Goal: Information Seeking & Learning: Learn about a topic

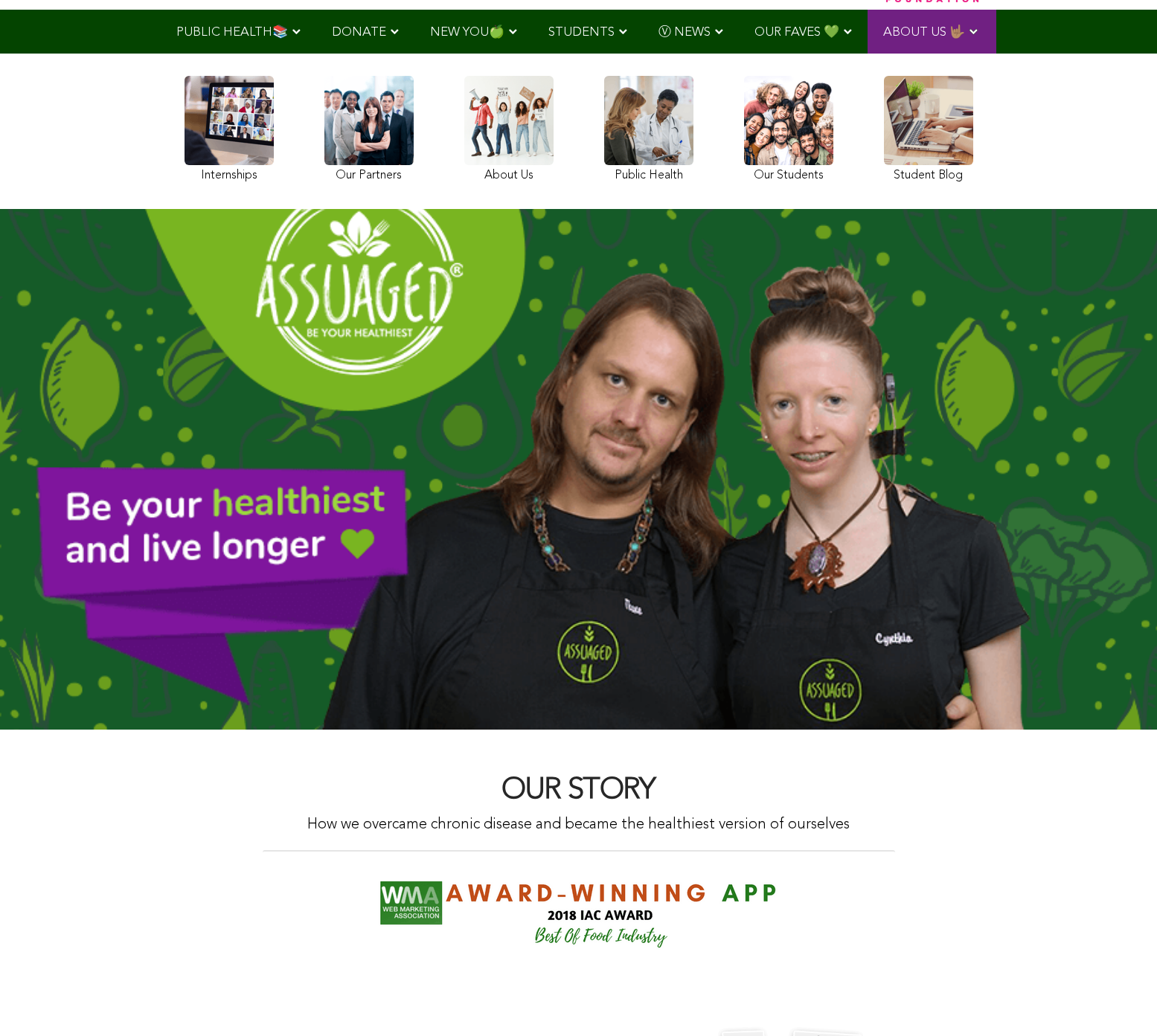
scroll to position [128, 0]
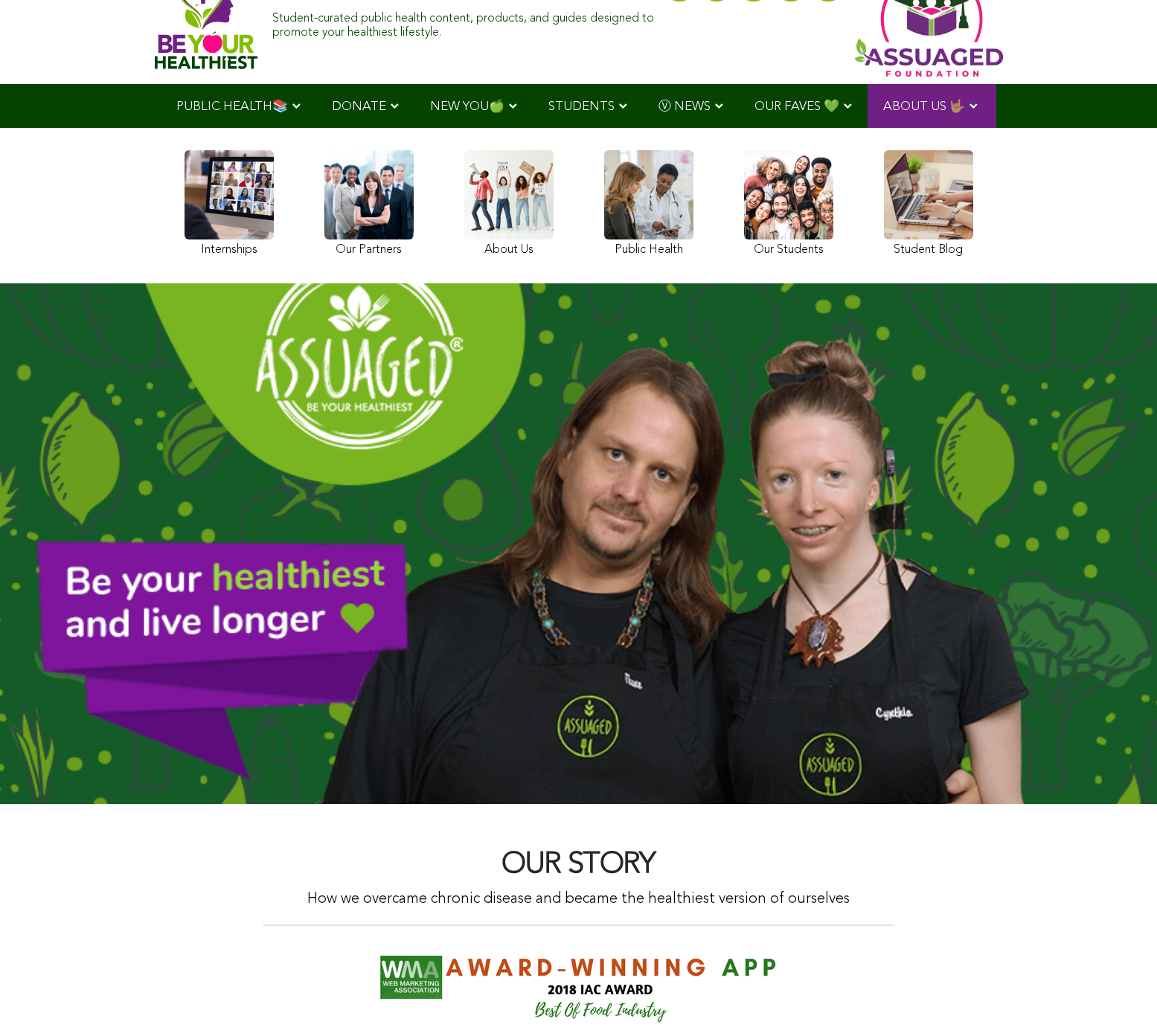
click at [221, 208] on link at bounding box center [229, 206] width 90 height 111
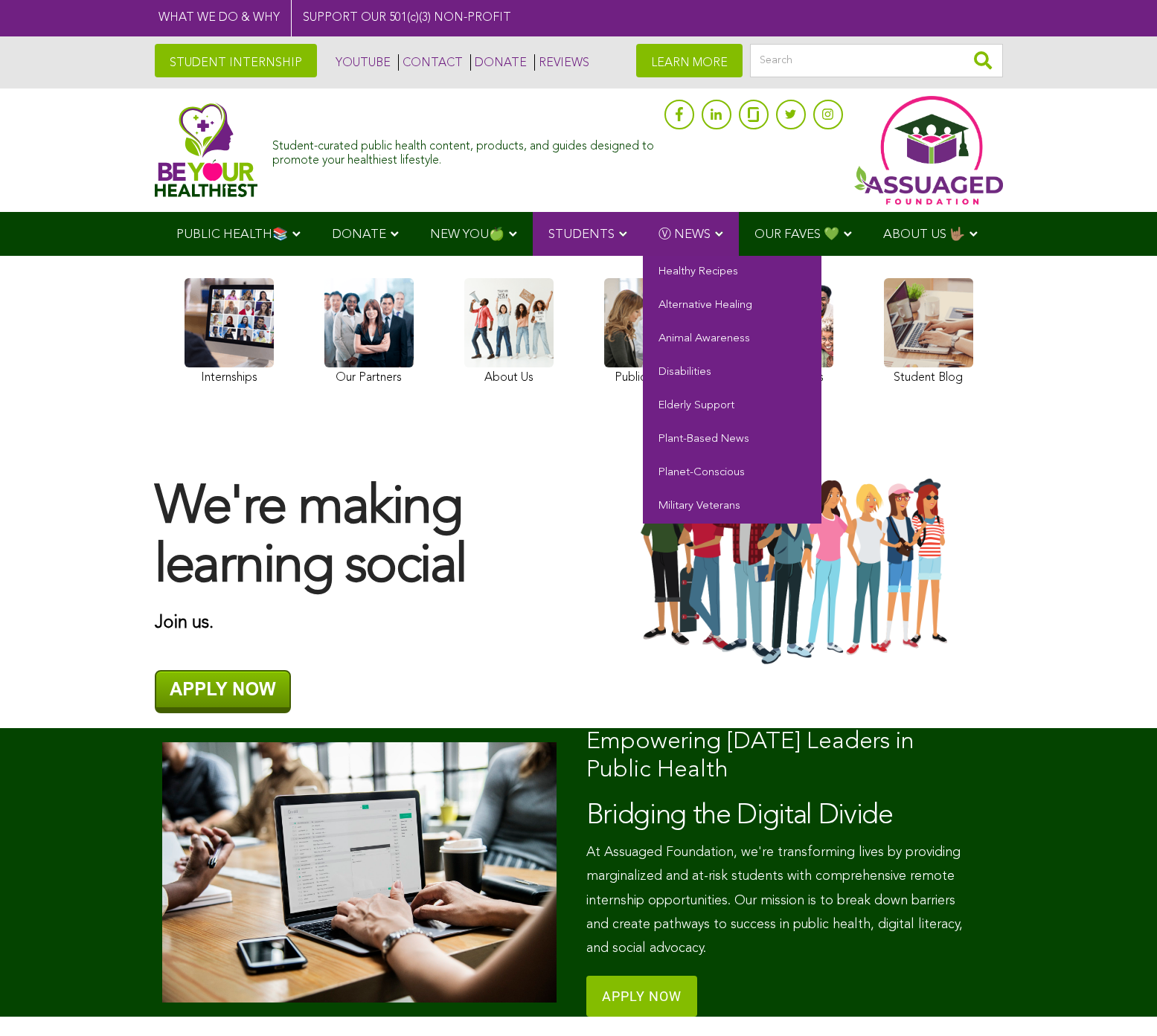
click at [703, 233] on span "Ⓥ NEWS" at bounding box center [685, 235] width 52 height 13
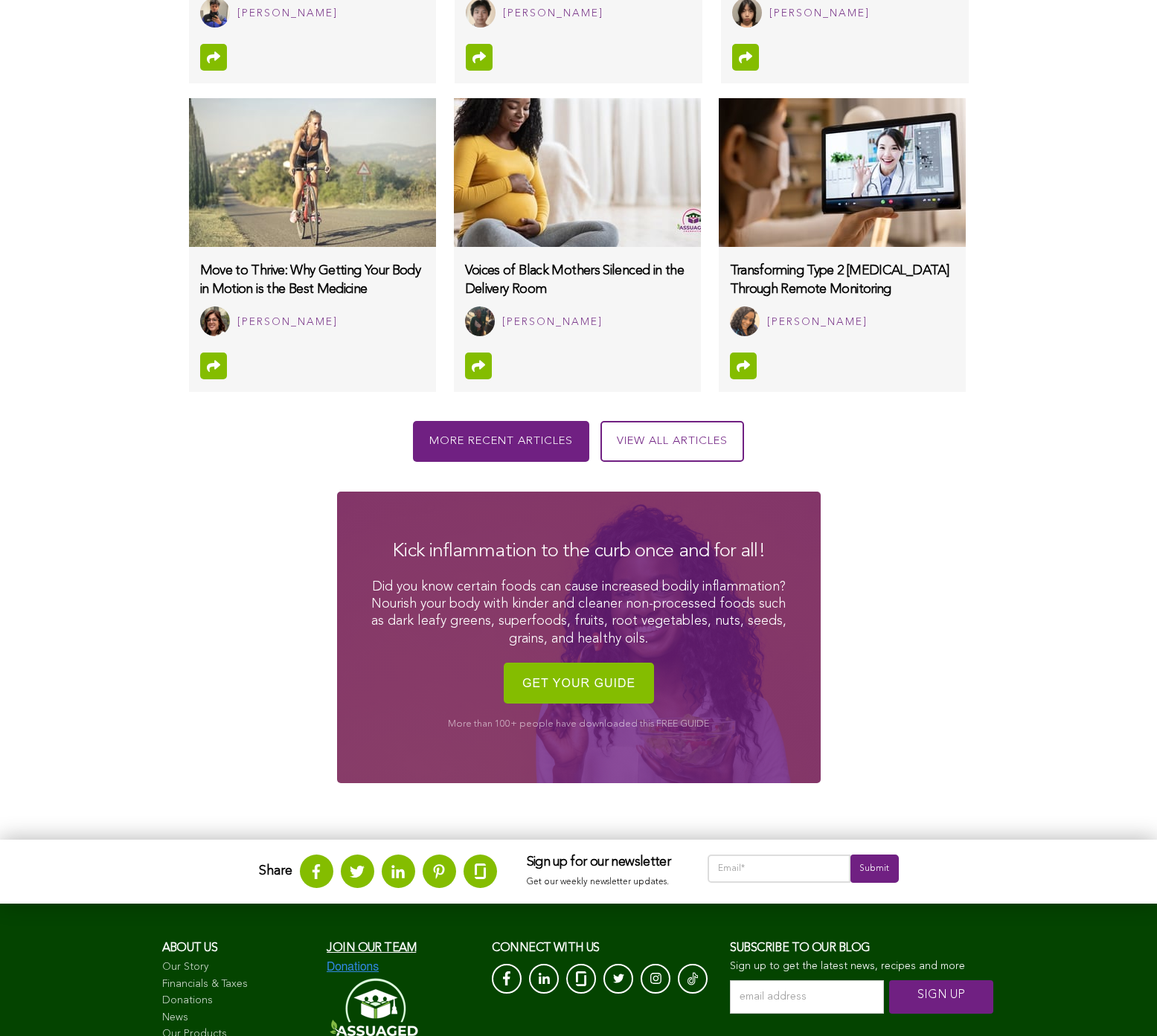
scroll to position [1406, 0]
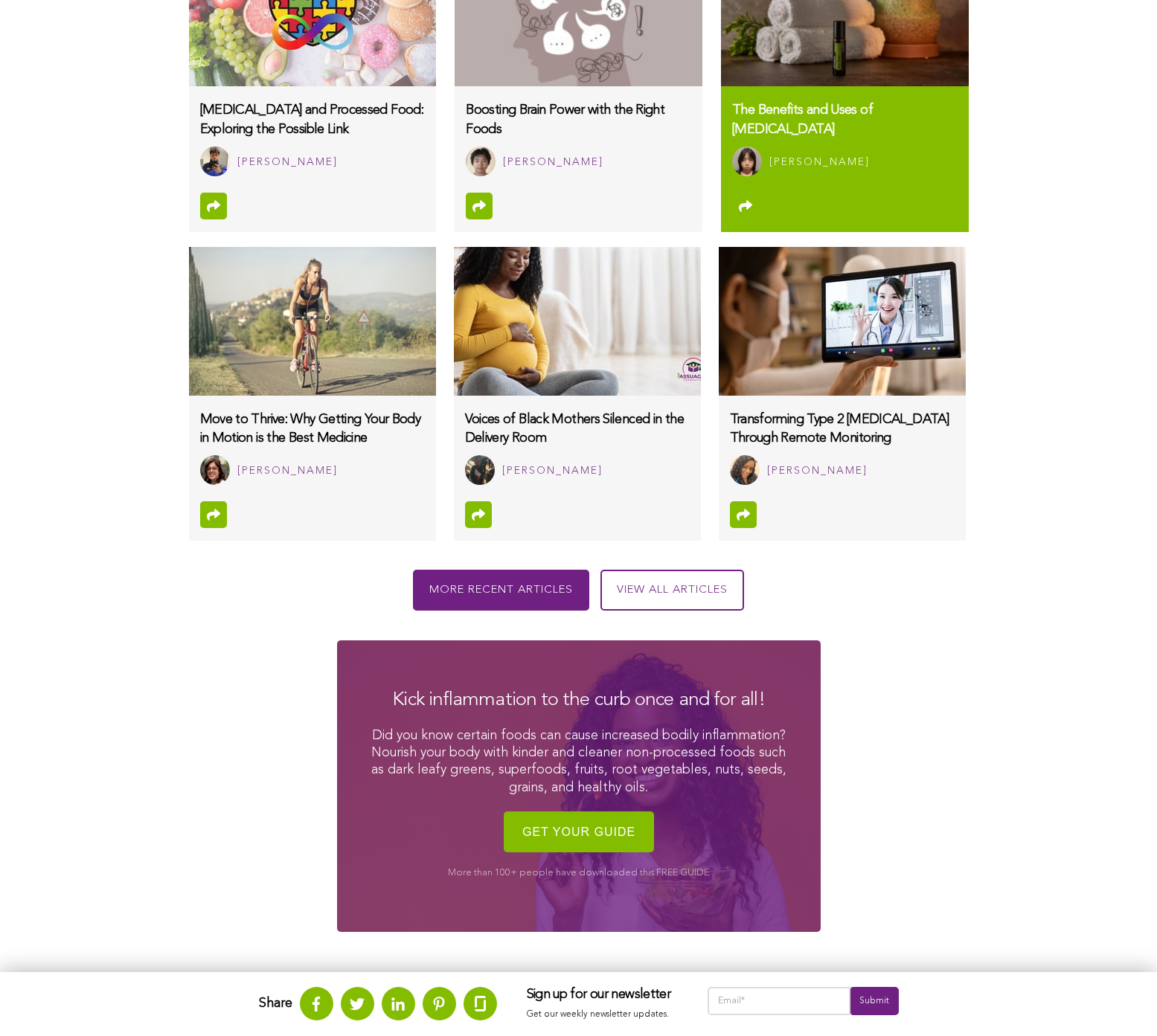
click at [845, 150] on div "[PERSON_NAME]" at bounding box center [862, 161] width 187 height 24
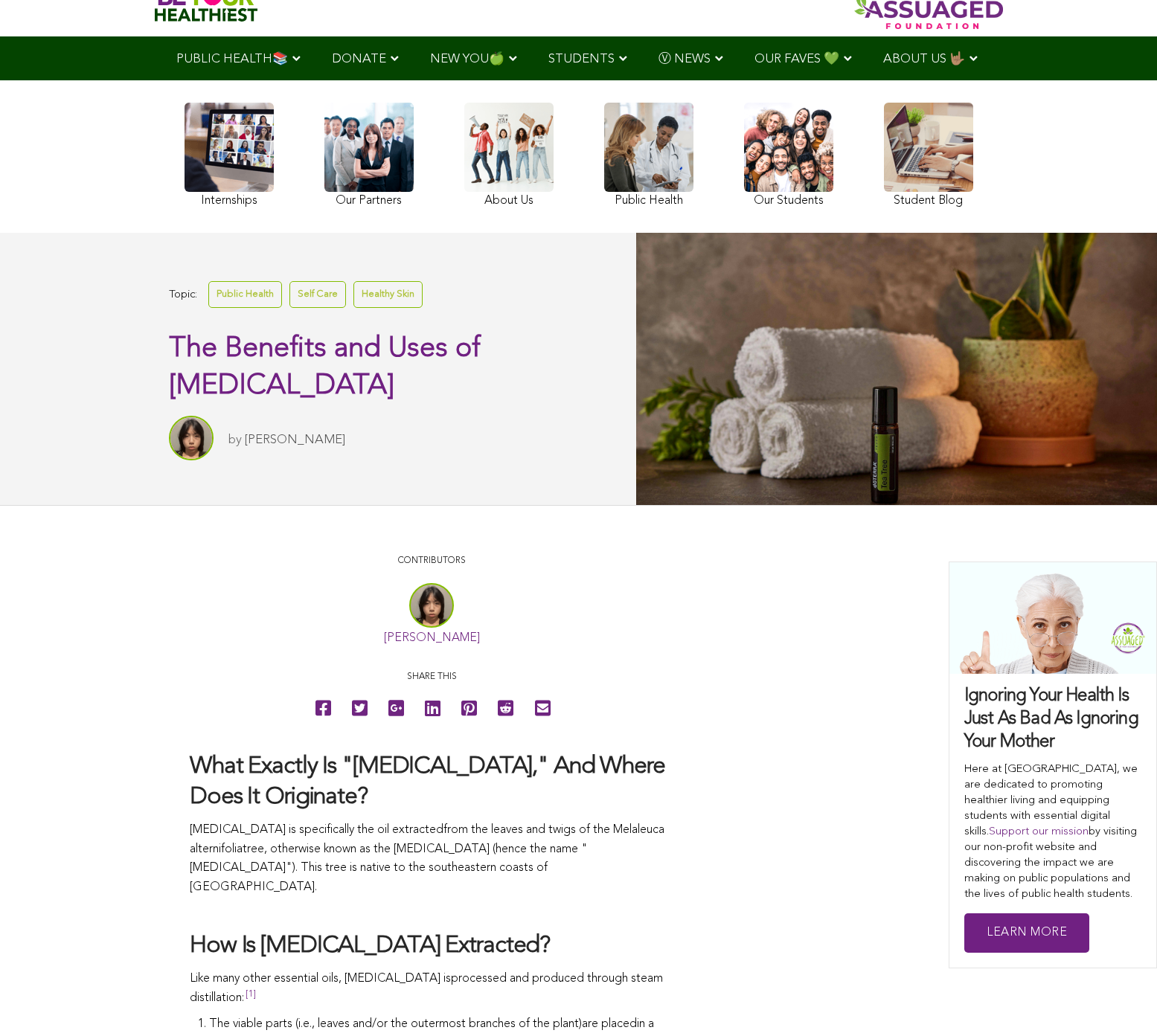
scroll to position [99, 0]
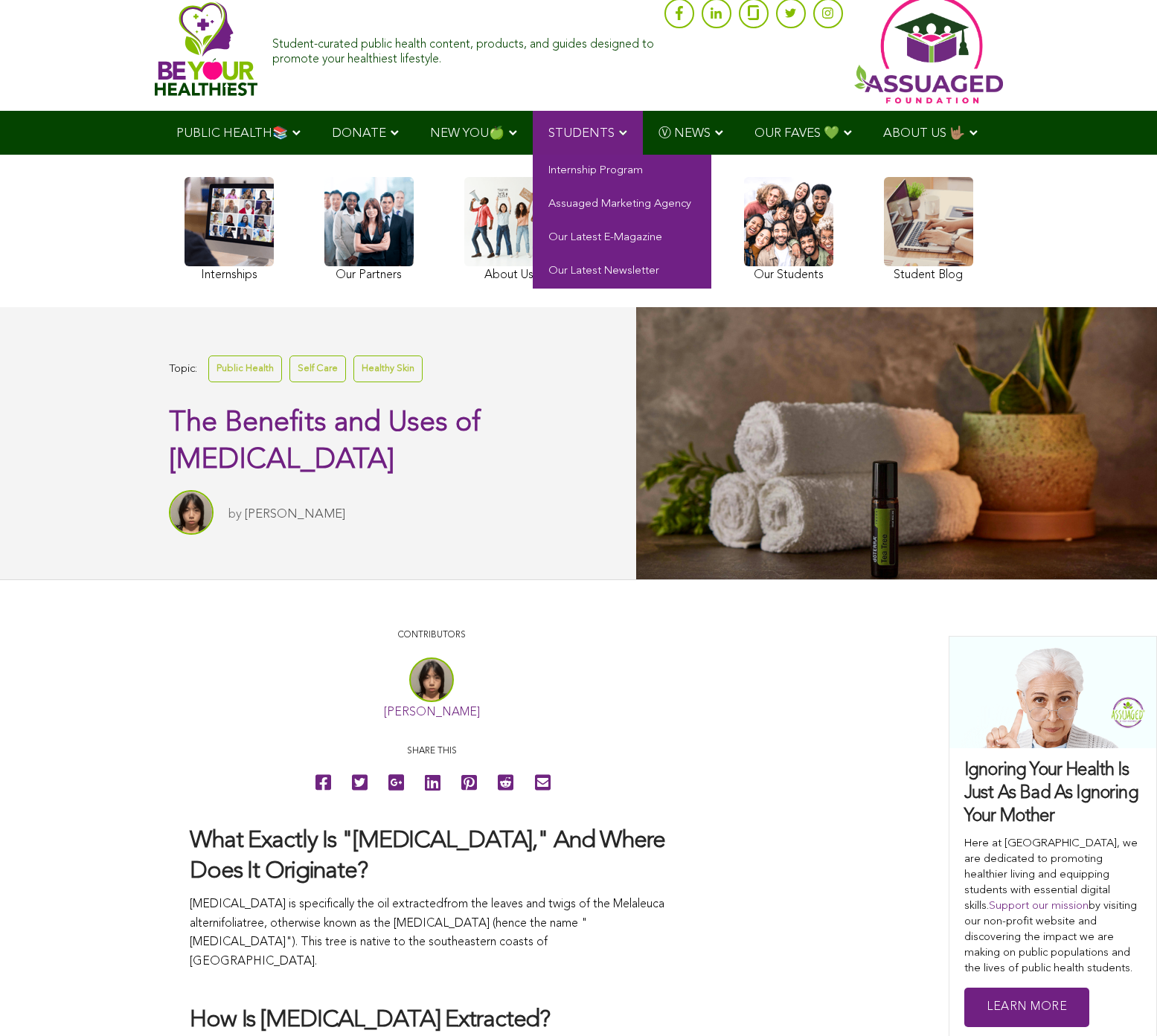
click at [576, 134] on span "STUDENTS" at bounding box center [582, 134] width 66 height 13
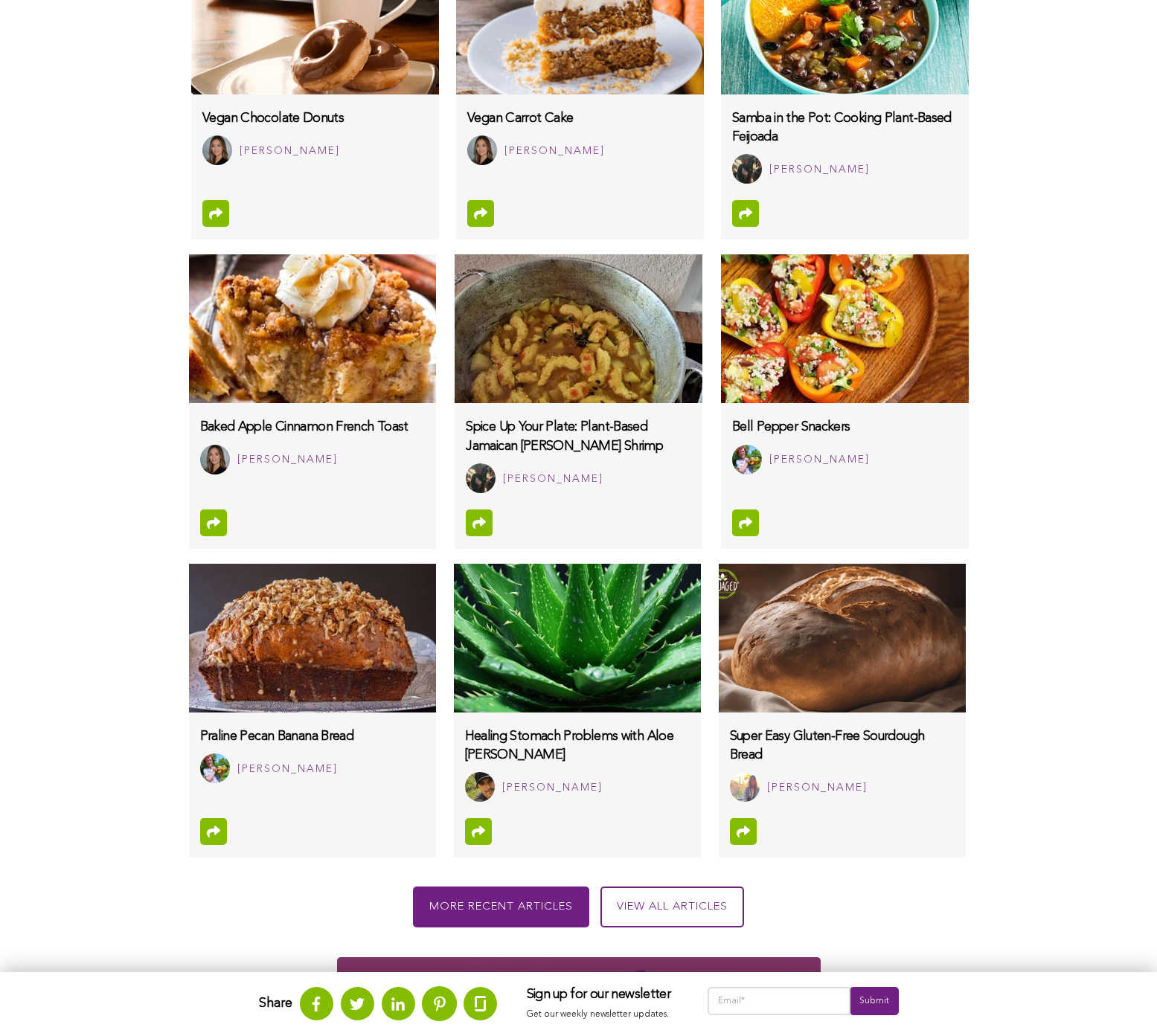
scroll to position [950, 0]
